Goal: Information Seeking & Learning: Learn about a topic

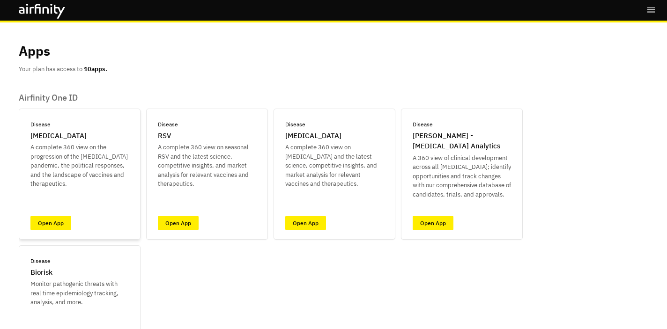
click at [86, 179] on p "A complete 360 view on the progression of the [MEDICAL_DATA] pandemic, the poli…" at bounding box center [79, 166] width 98 height 46
click at [61, 219] on link "Open App" at bounding box center [50, 223] width 41 height 15
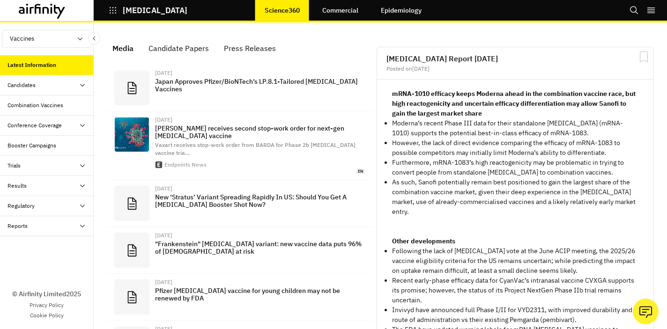
scroll to position [641, 281]
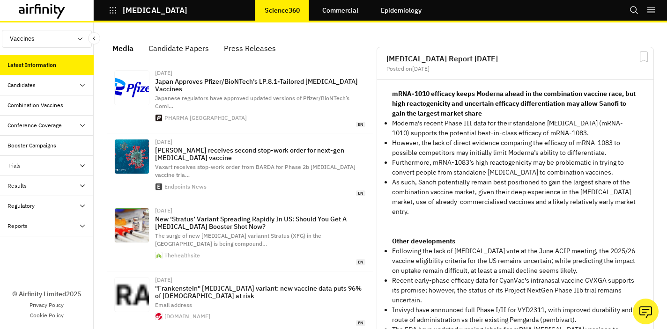
click at [19, 14] on icon at bounding box center [42, 11] width 47 height 15
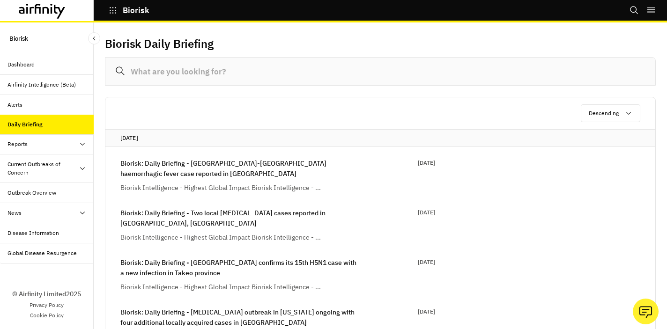
click at [33, 138] on div "Reports" at bounding box center [47, 144] width 94 height 20
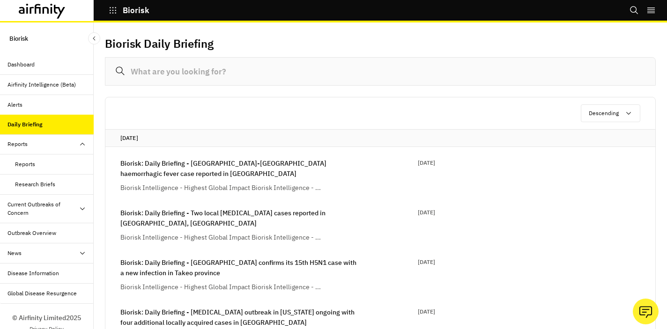
click at [30, 206] on div "Current Outbreaks of Concern" at bounding box center [42, 208] width 71 height 17
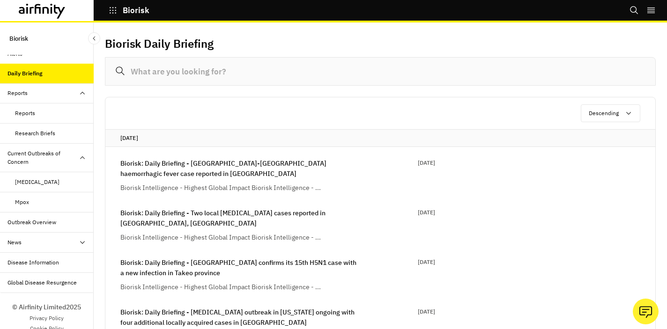
scroll to position [64, 0]
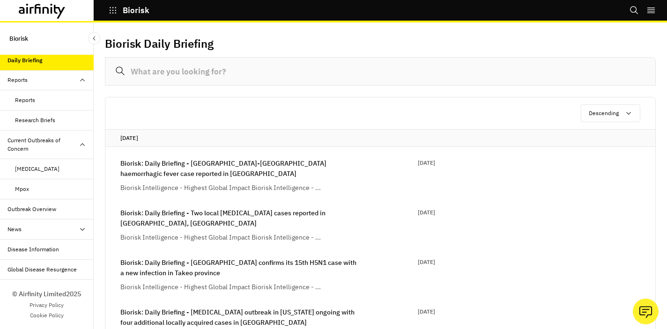
click at [30, 206] on div "Outbreak Overview" at bounding box center [31, 209] width 49 height 8
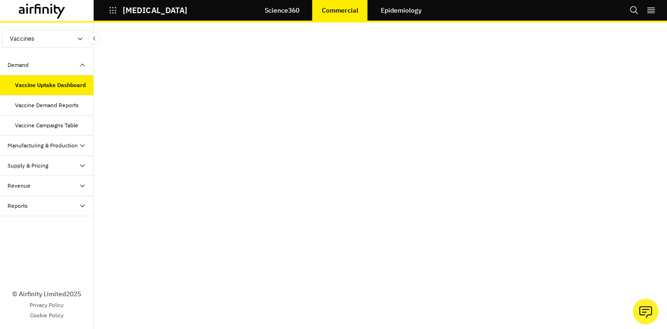
click at [403, 10] on link "Epidemiology" at bounding box center [400, 10] width 59 height 22
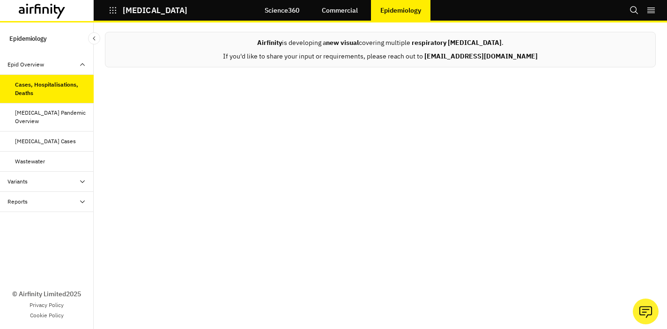
click at [43, 8] on icon at bounding box center [46, 10] width 7 height 7
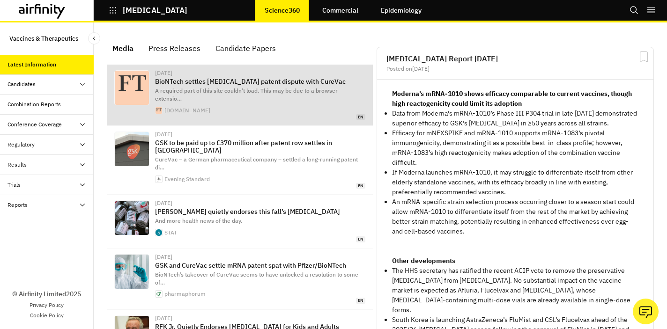
scroll to position [604, 281]
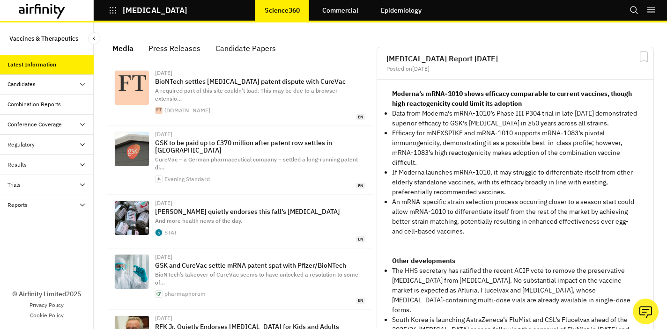
click at [42, 15] on icon at bounding box center [42, 11] width 47 height 15
